Goal: Find specific page/section

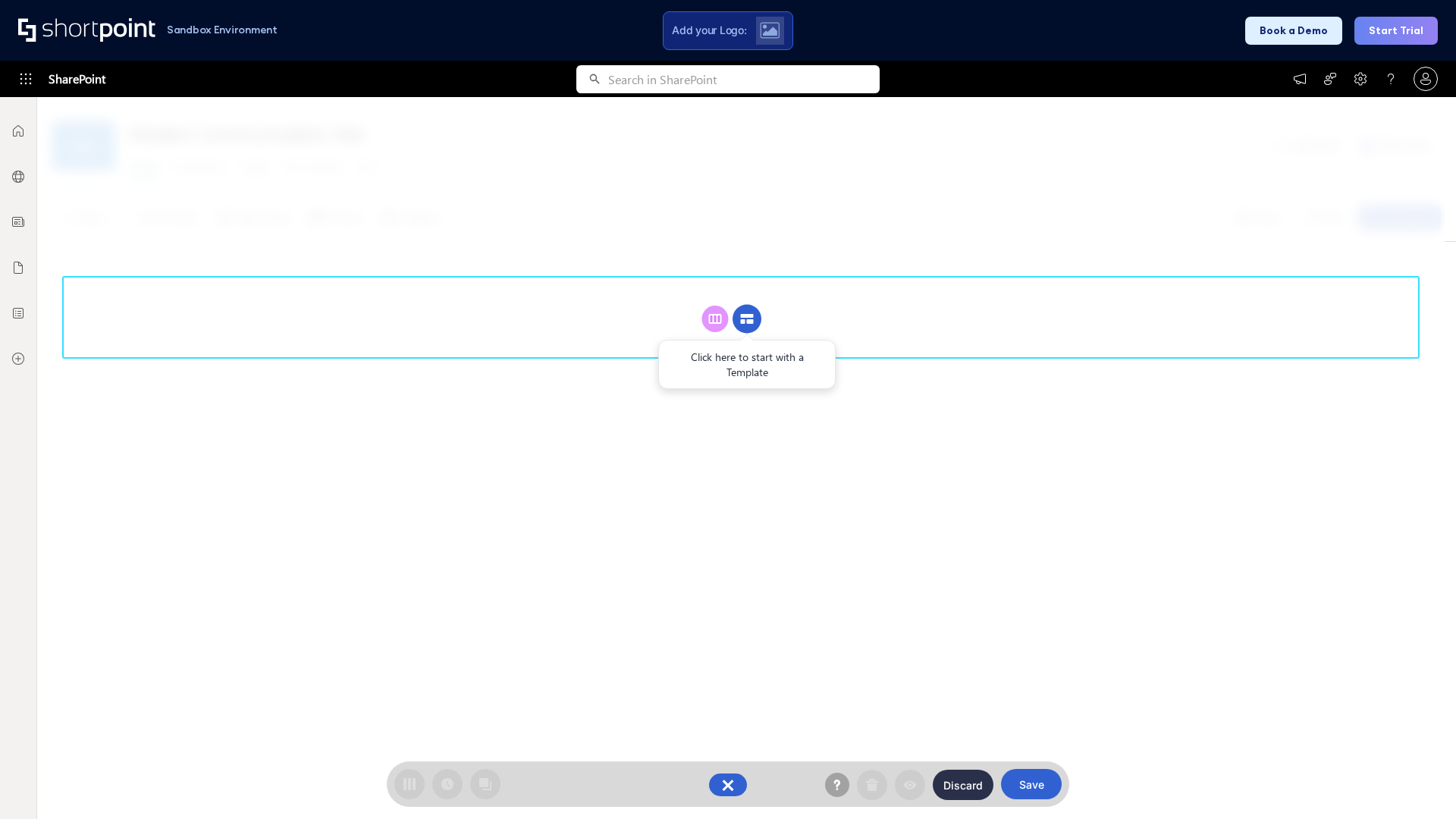
click at [747, 319] on circle at bounding box center [746, 319] width 29 height 29
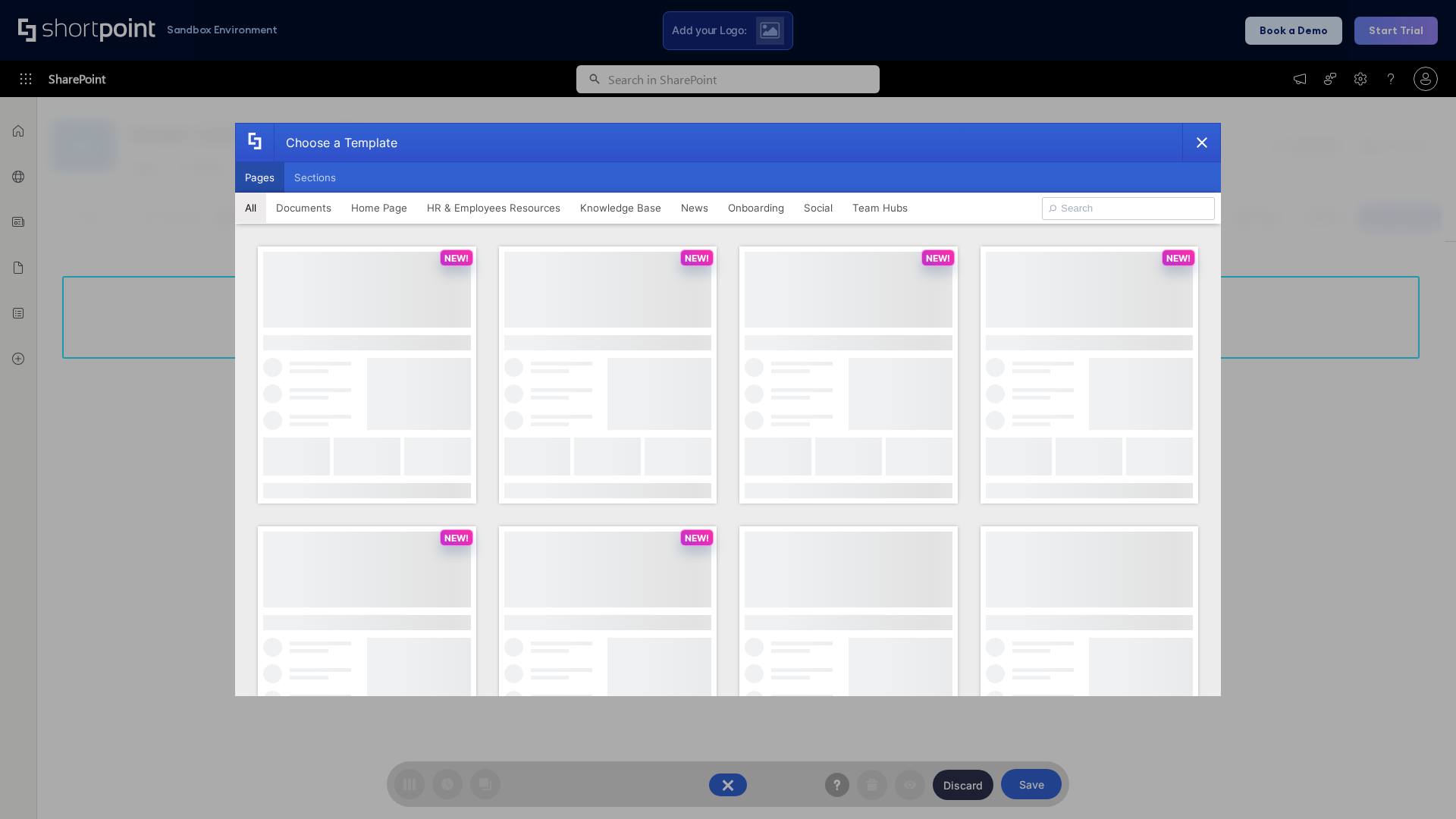
click at [259, 178] on button "Pages" at bounding box center [259, 178] width 49 height 30
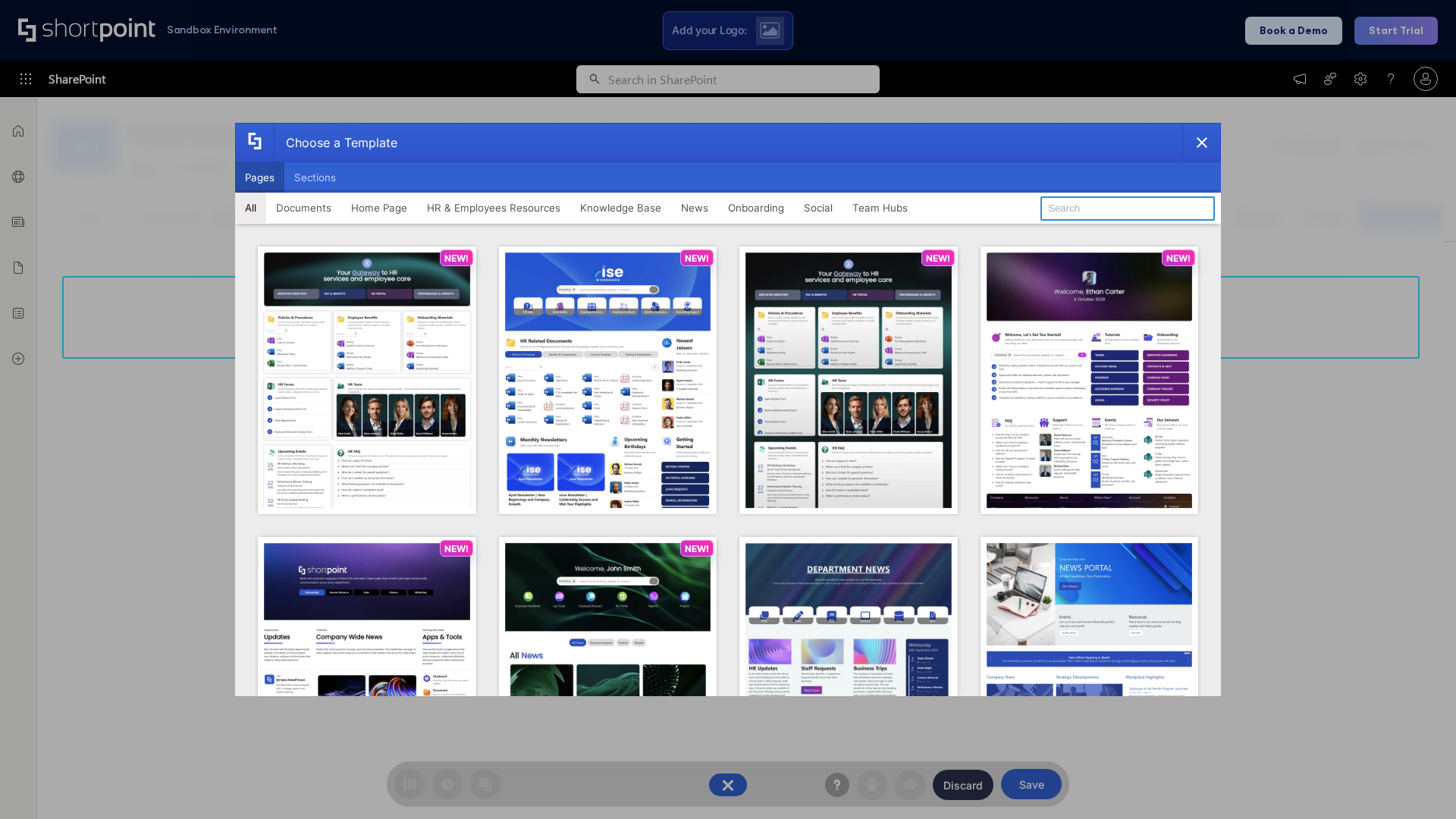
type input "HR 12"
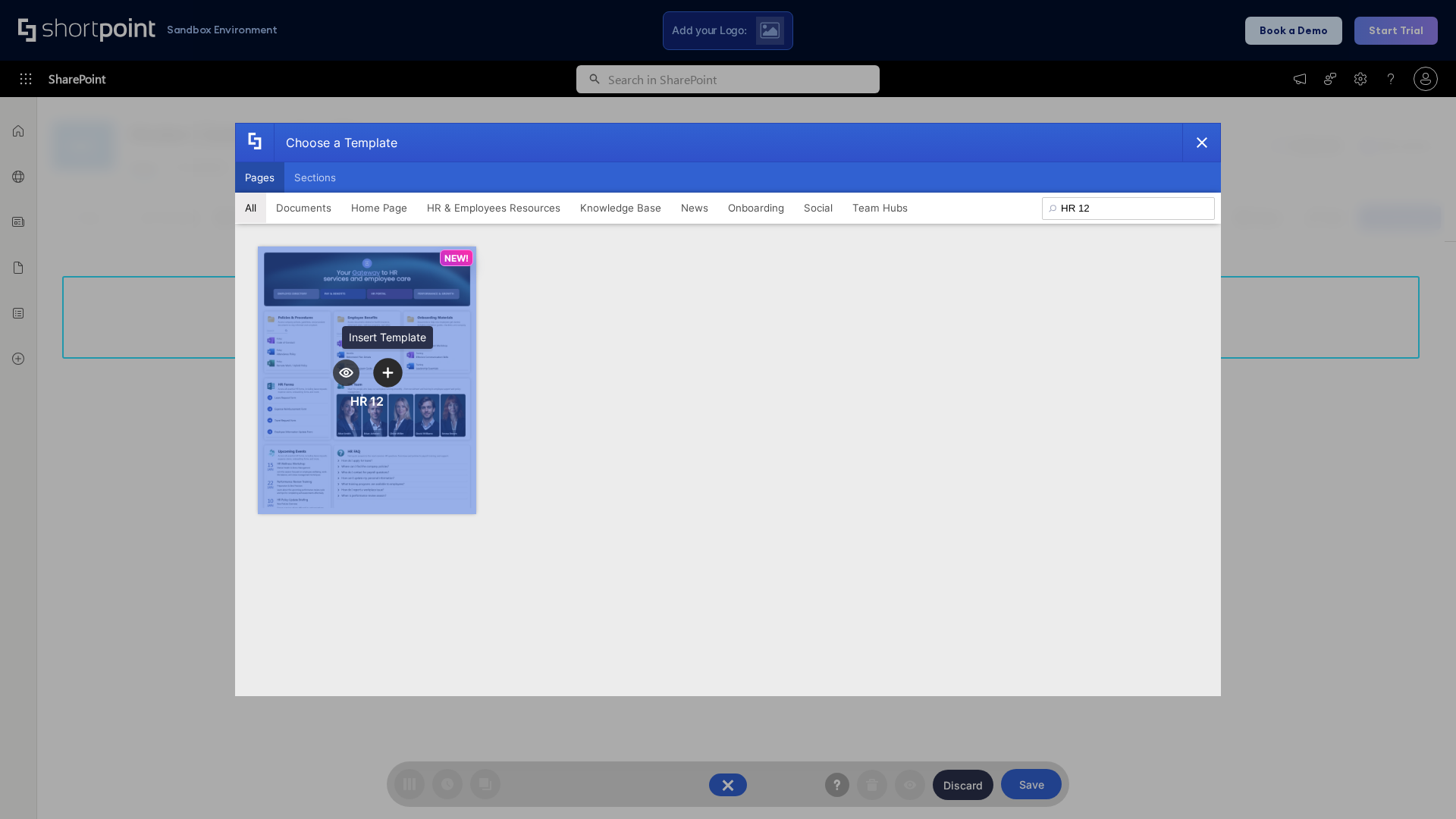
click at [388, 372] on icon "template selector" at bounding box center [387, 372] width 11 height 11
